Goal: Find specific page/section

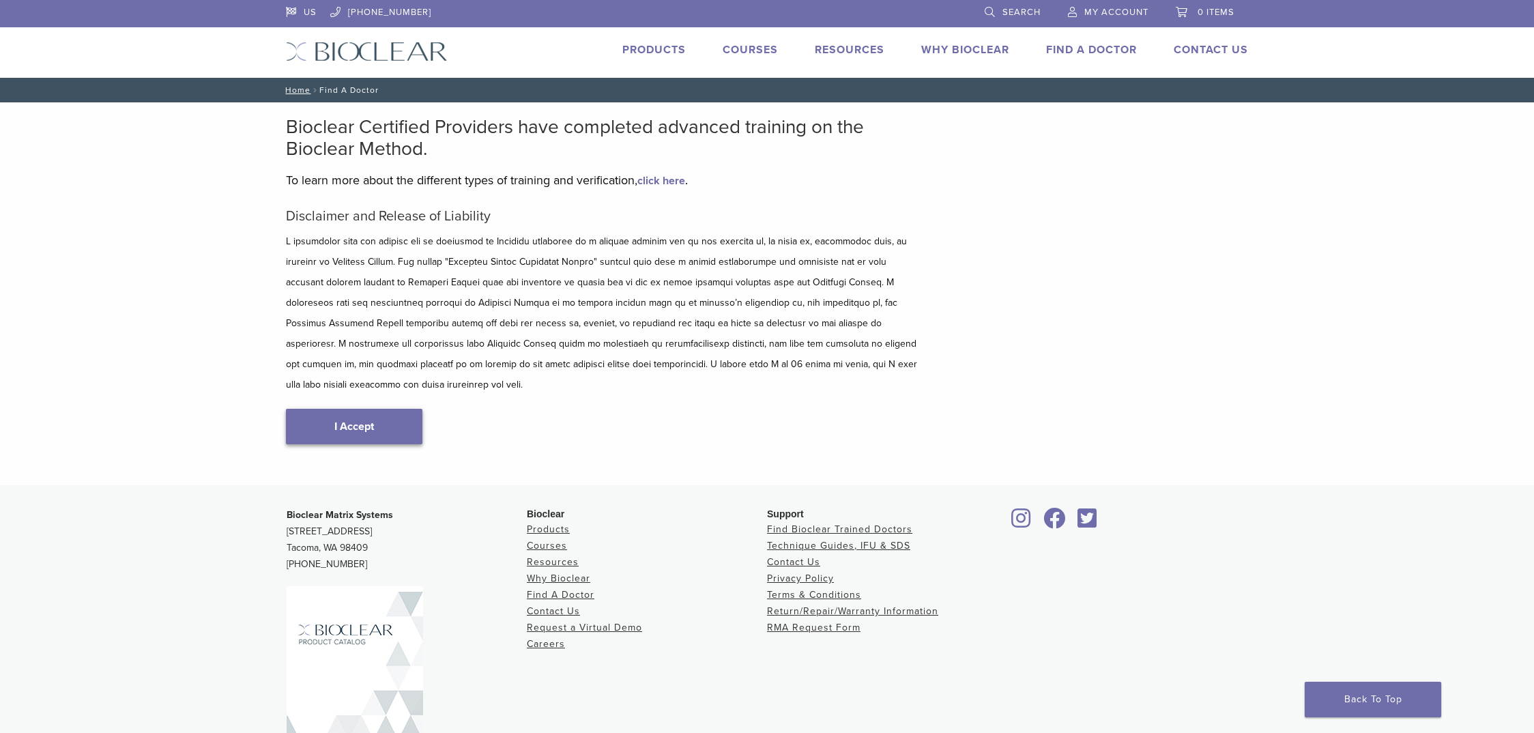
type input "*****"
click at [400, 409] on link "I Accept" at bounding box center [354, 426] width 136 height 35
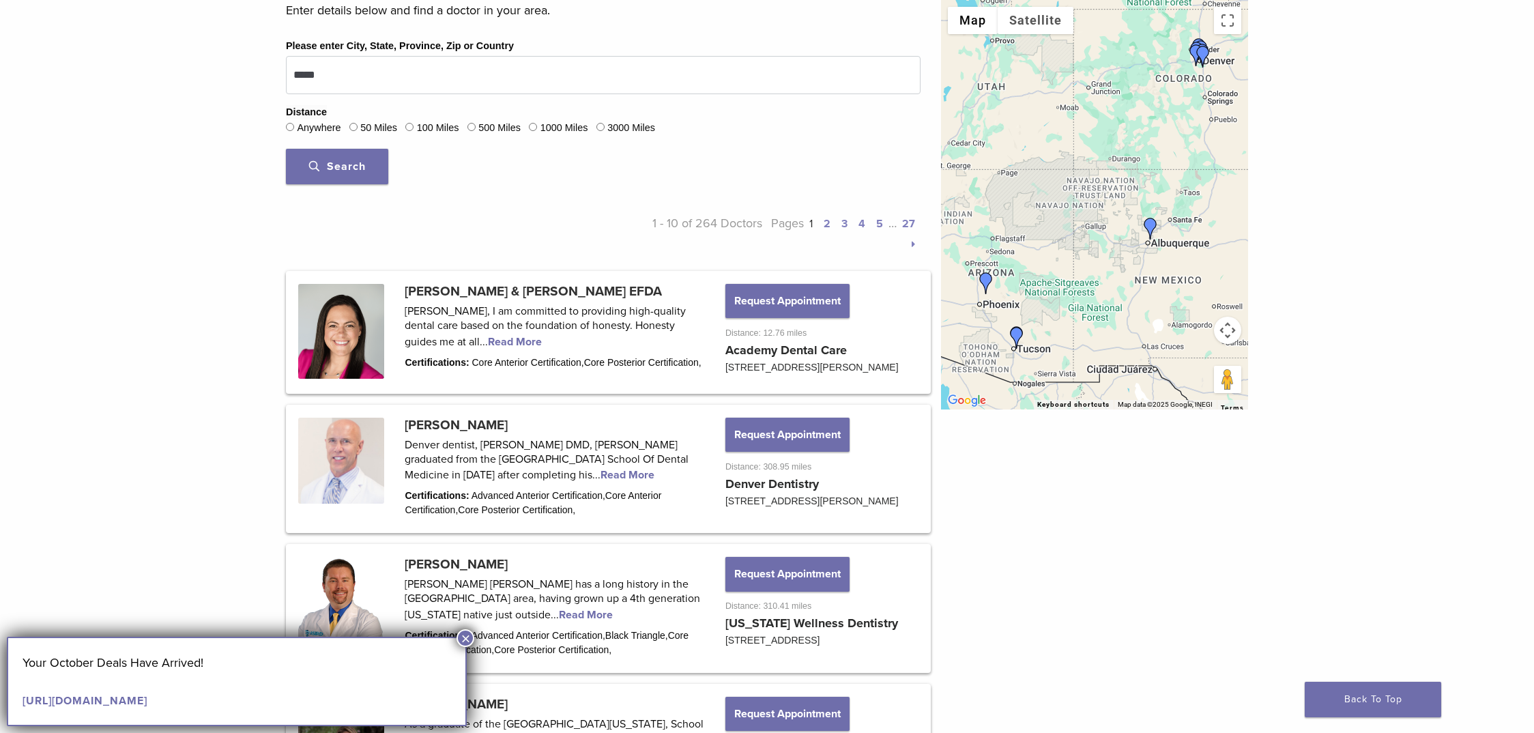
scroll to position [481, 0]
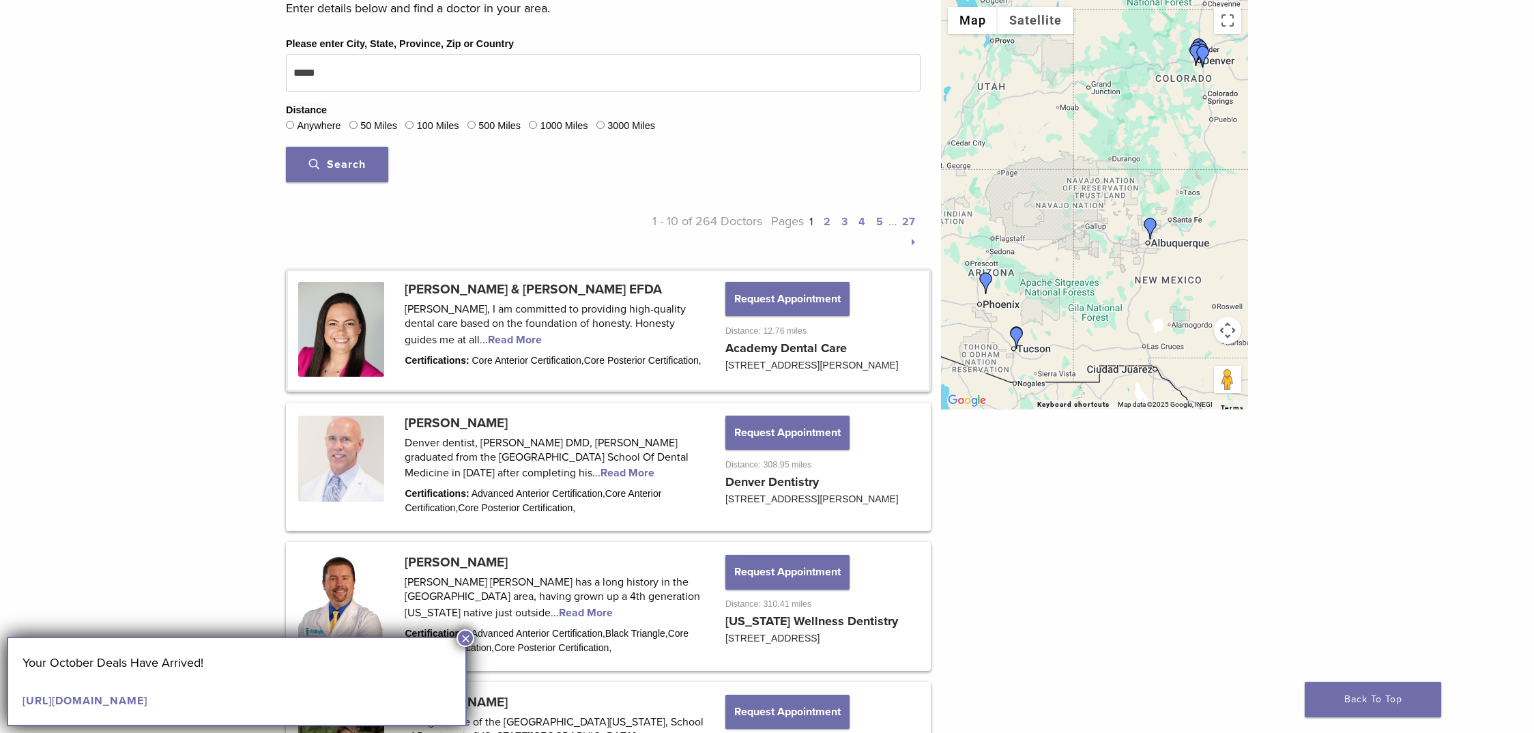
click at [646, 285] on link at bounding box center [608, 330] width 641 height 119
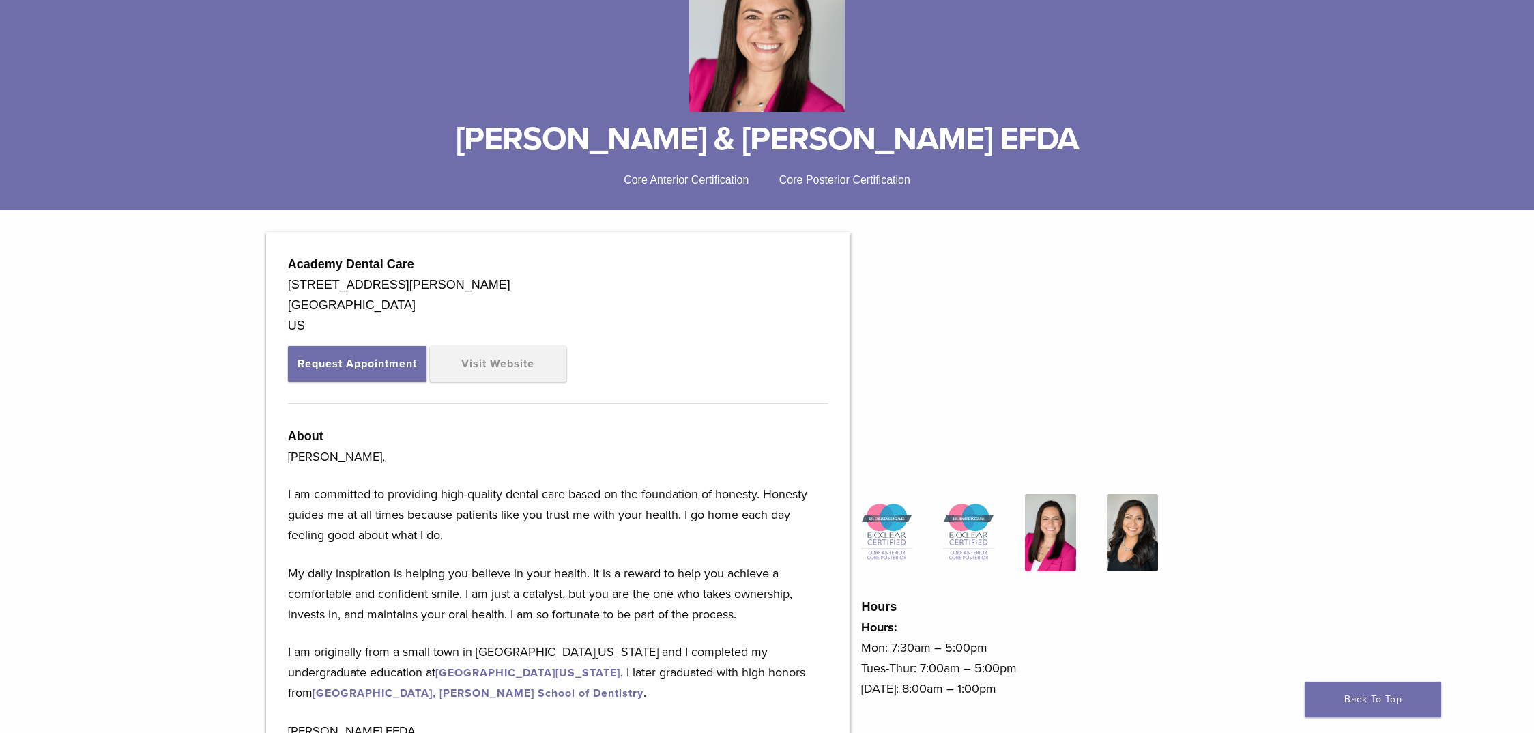
scroll to position [226, 0]
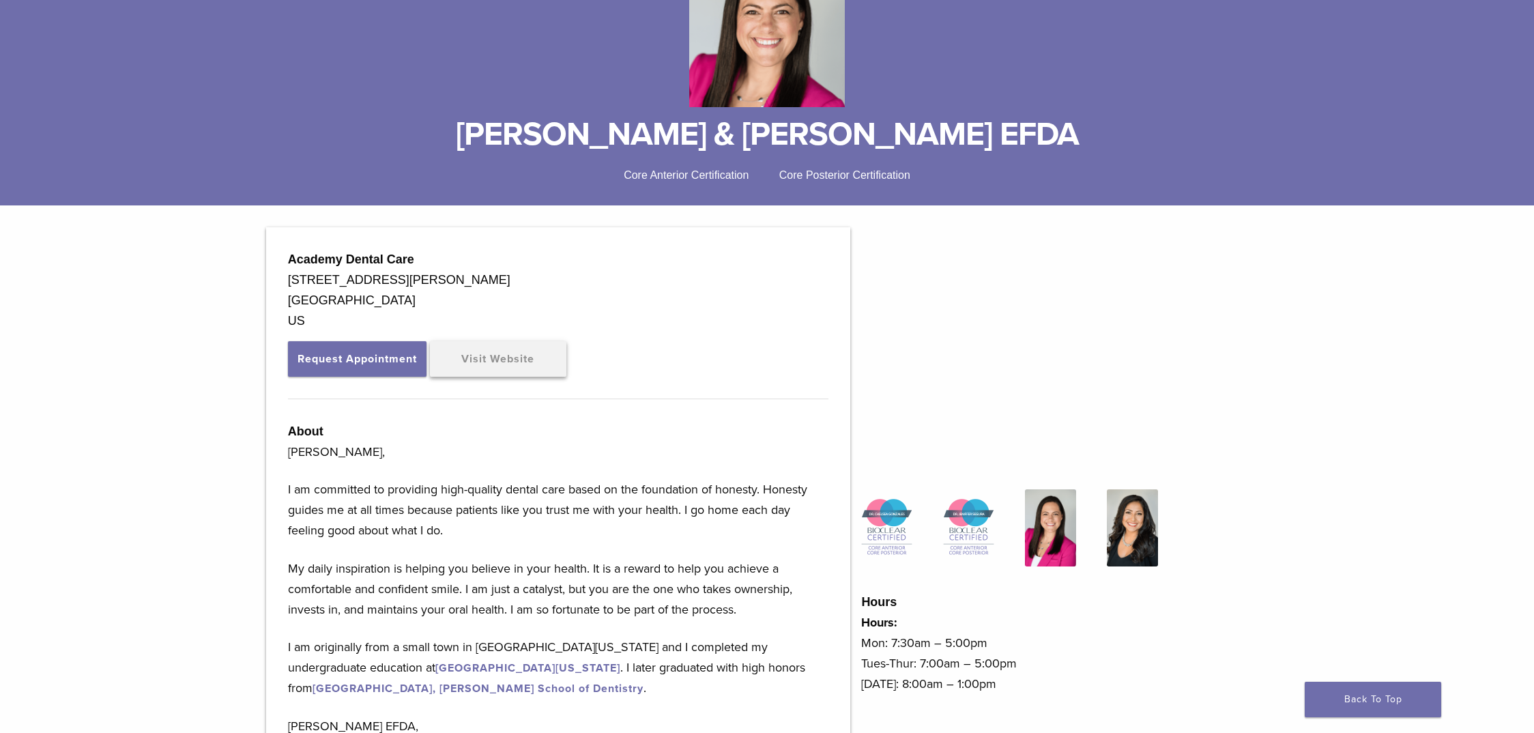
click at [510, 362] on link "Visit Website" at bounding box center [498, 358] width 136 height 35
